Goal: Navigation & Orientation: Find specific page/section

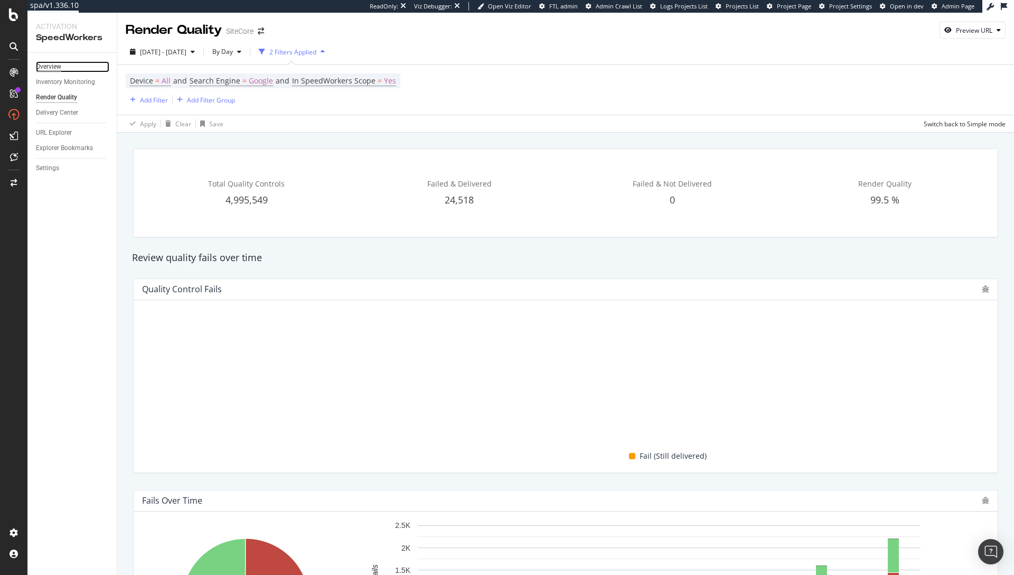
click at [58, 66] on div "Overview" at bounding box center [48, 66] width 25 height 11
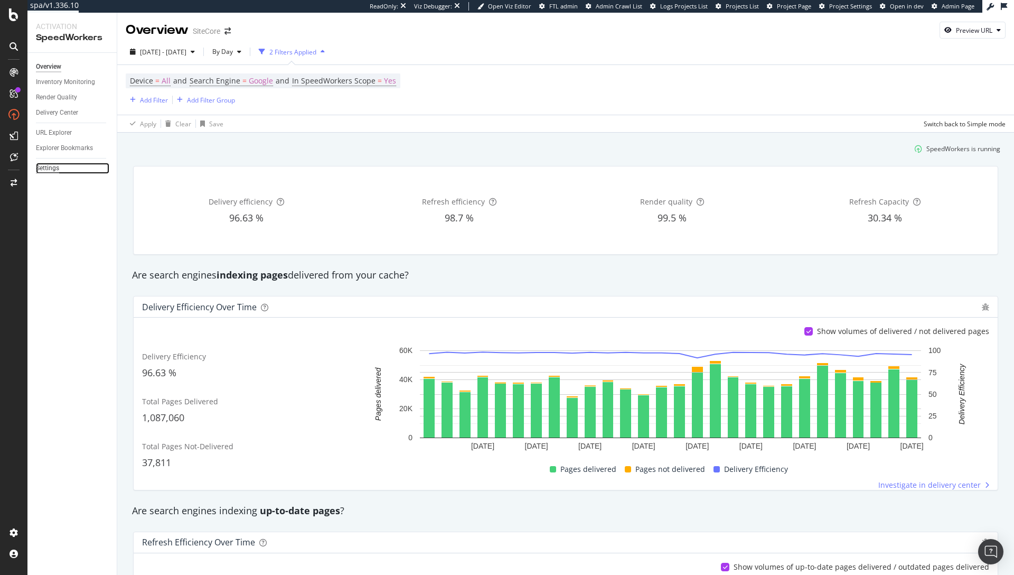
click at [42, 171] on div "Settings" at bounding box center [47, 168] width 23 height 11
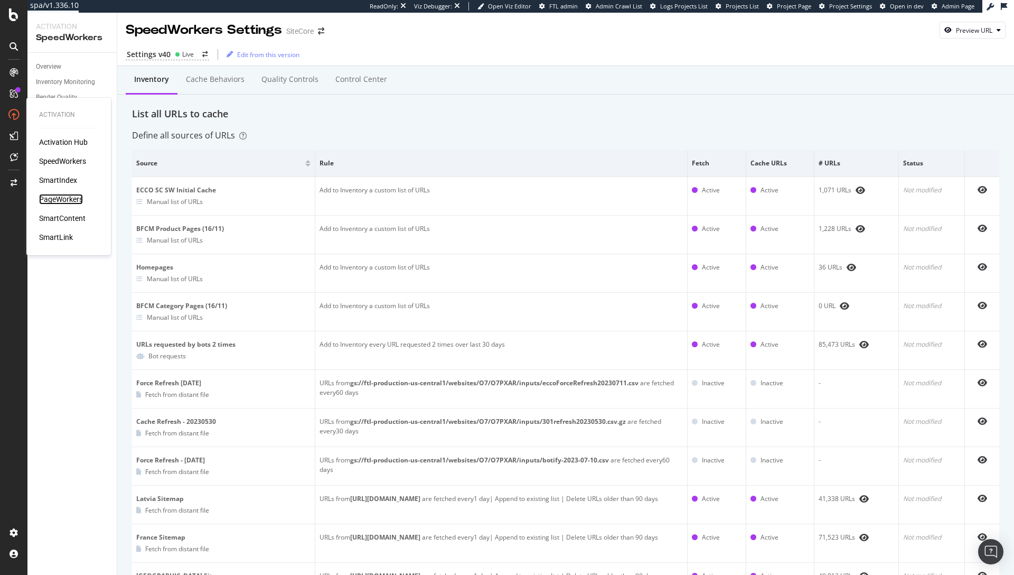
click at [63, 196] on div "PageWorkers" at bounding box center [61, 199] width 44 height 11
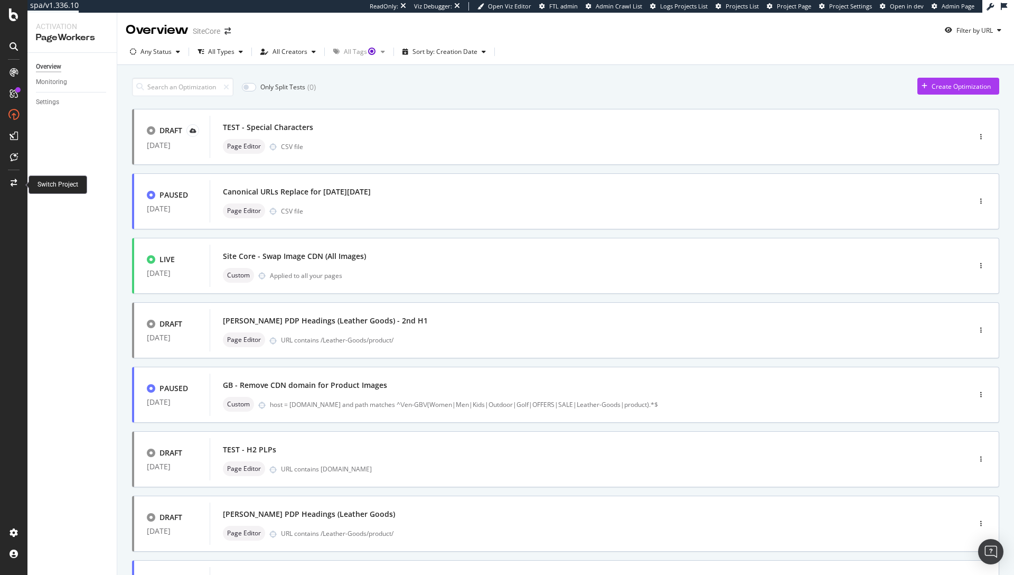
click at [13, 186] on div at bounding box center [13, 182] width 25 height 17
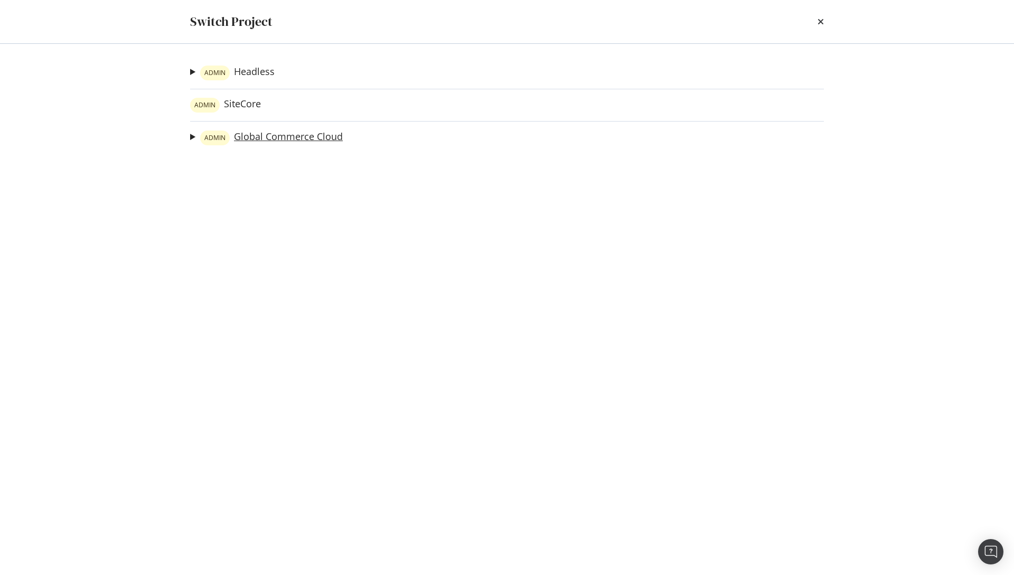
click at [252, 135] on link "ADMIN Global Commerce Cloud" at bounding box center [271, 137] width 143 height 15
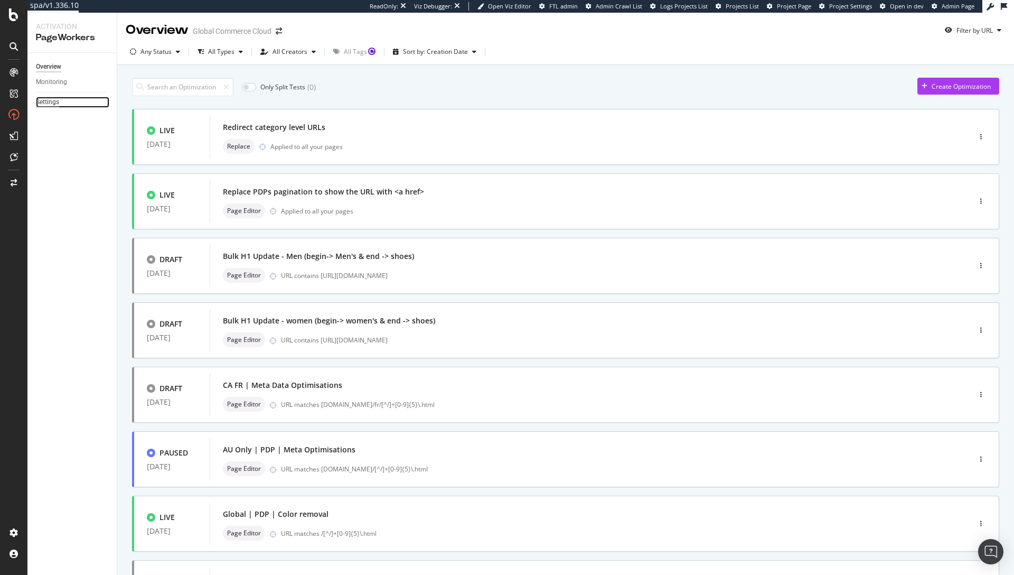
click at [45, 104] on div "Settings" at bounding box center [47, 102] width 23 height 11
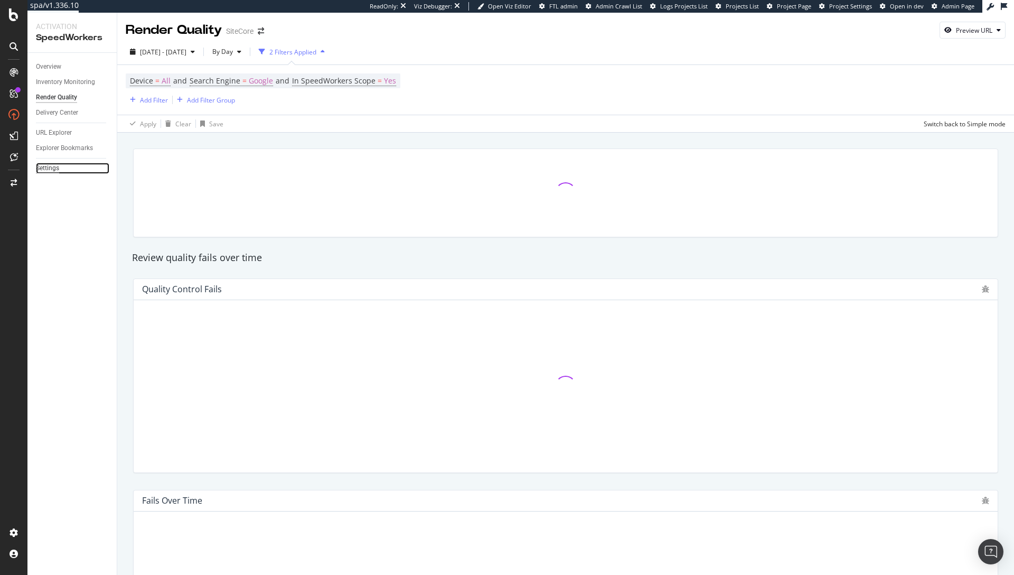
click at [42, 169] on div "Settings" at bounding box center [47, 168] width 23 height 11
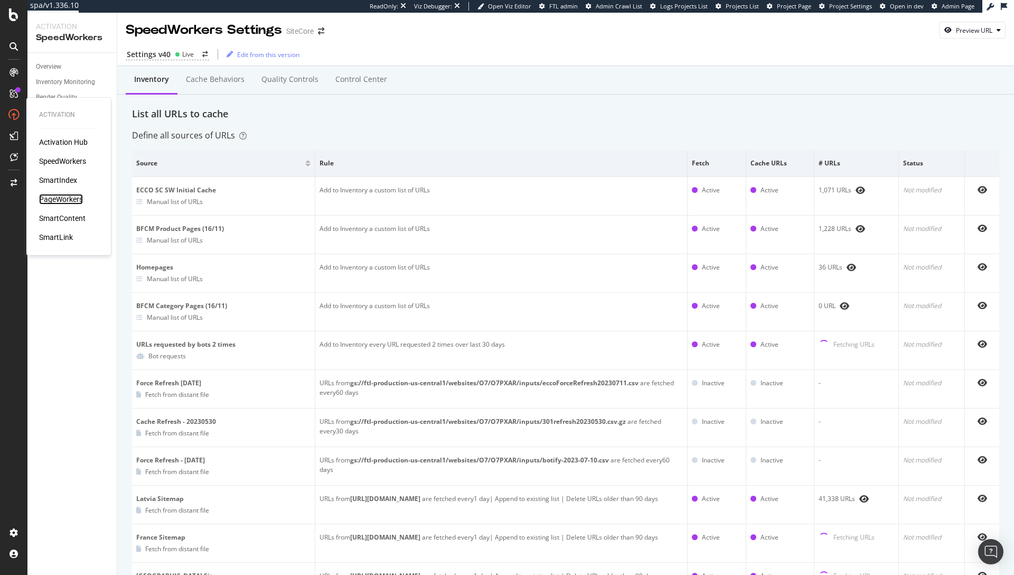
click at [65, 202] on div "PageWorkers" at bounding box center [61, 199] width 44 height 11
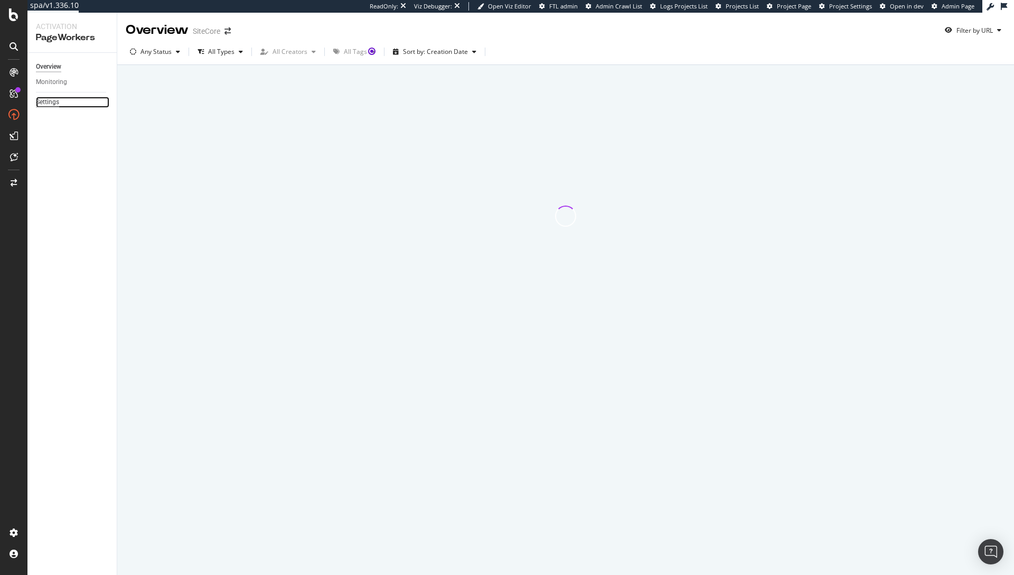
click at [51, 106] on div "Settings" at bounding box center [47, 102] width 23 height 11
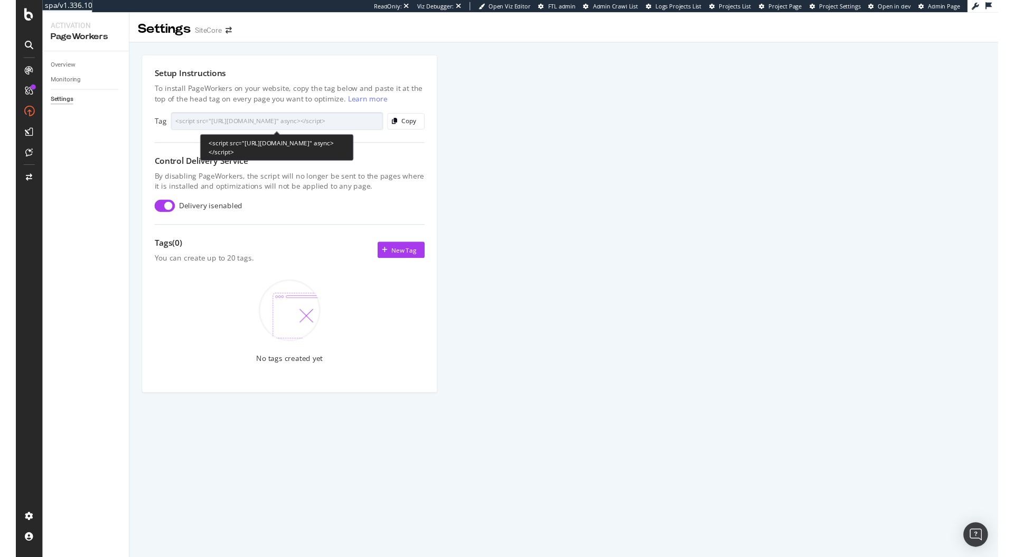
scroll to position [0, 16]
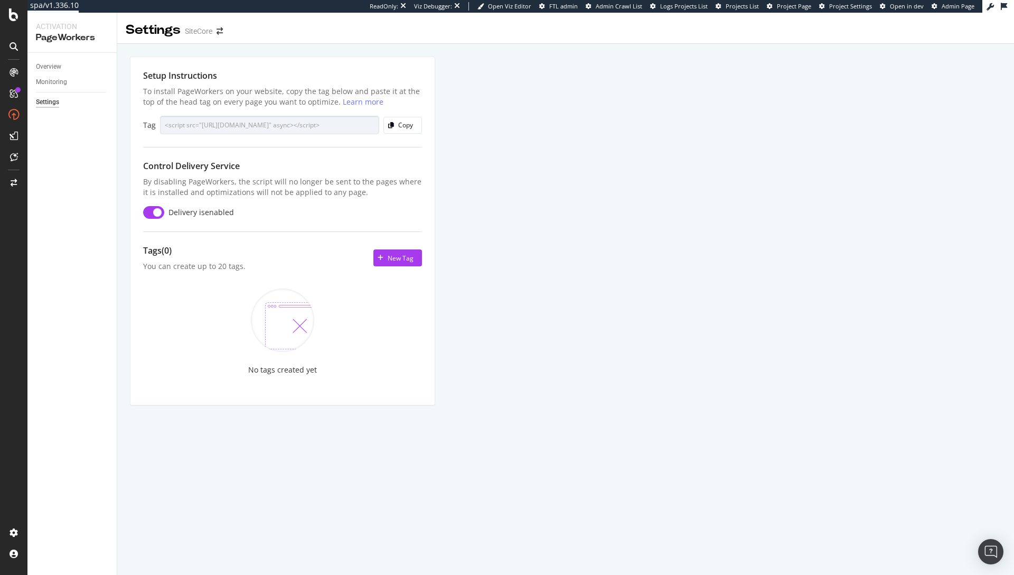
click at [291, 207] on div "Delivery is enabled" at bounding box center [282, 212] width 279 height 13
click at [11, 183] on icon at bounding box center [14, 182] width 6 height 7
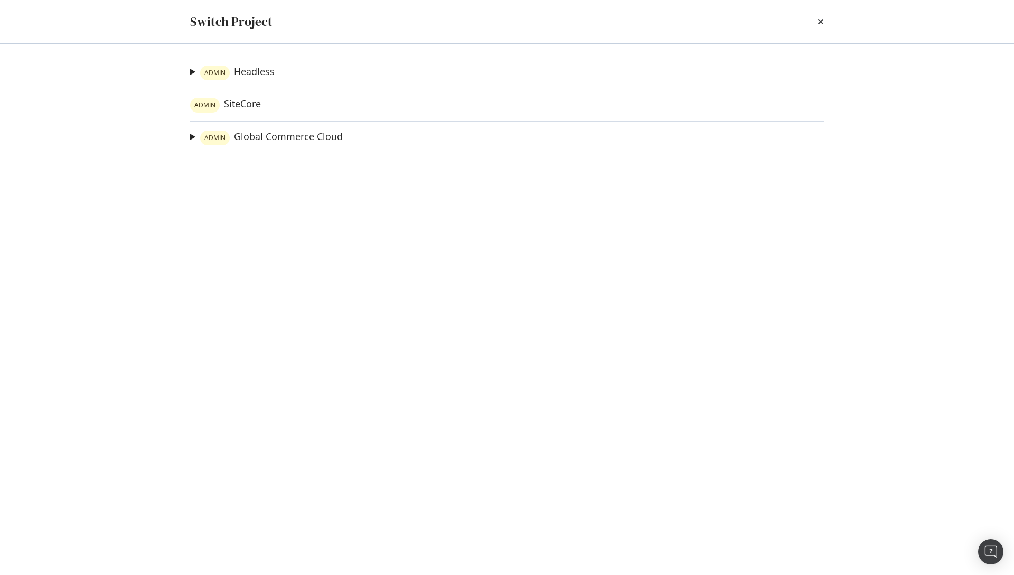
click at [250, 72] on link "ADMIN Headless" at bounding box center [237, 73] width 74 height 15
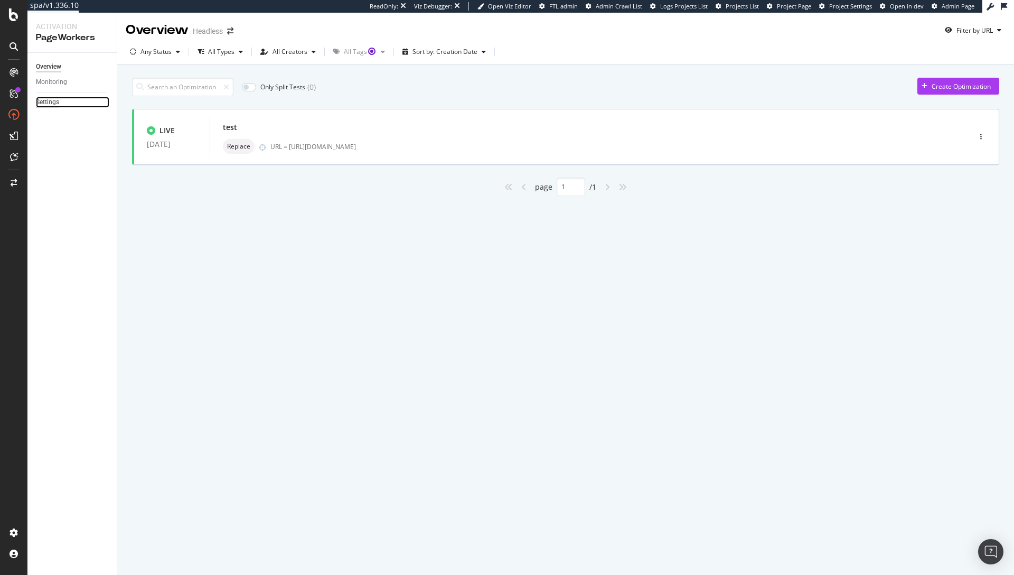
click at [52, 102] on div "Settings" at bounding box center [47, 102] width 23 height 11
click at [57, 104] on div "Settings" at bounding box center [47, 102] width 23 height 11
